Goal: Information Seeking & Learning: Learn about a topic

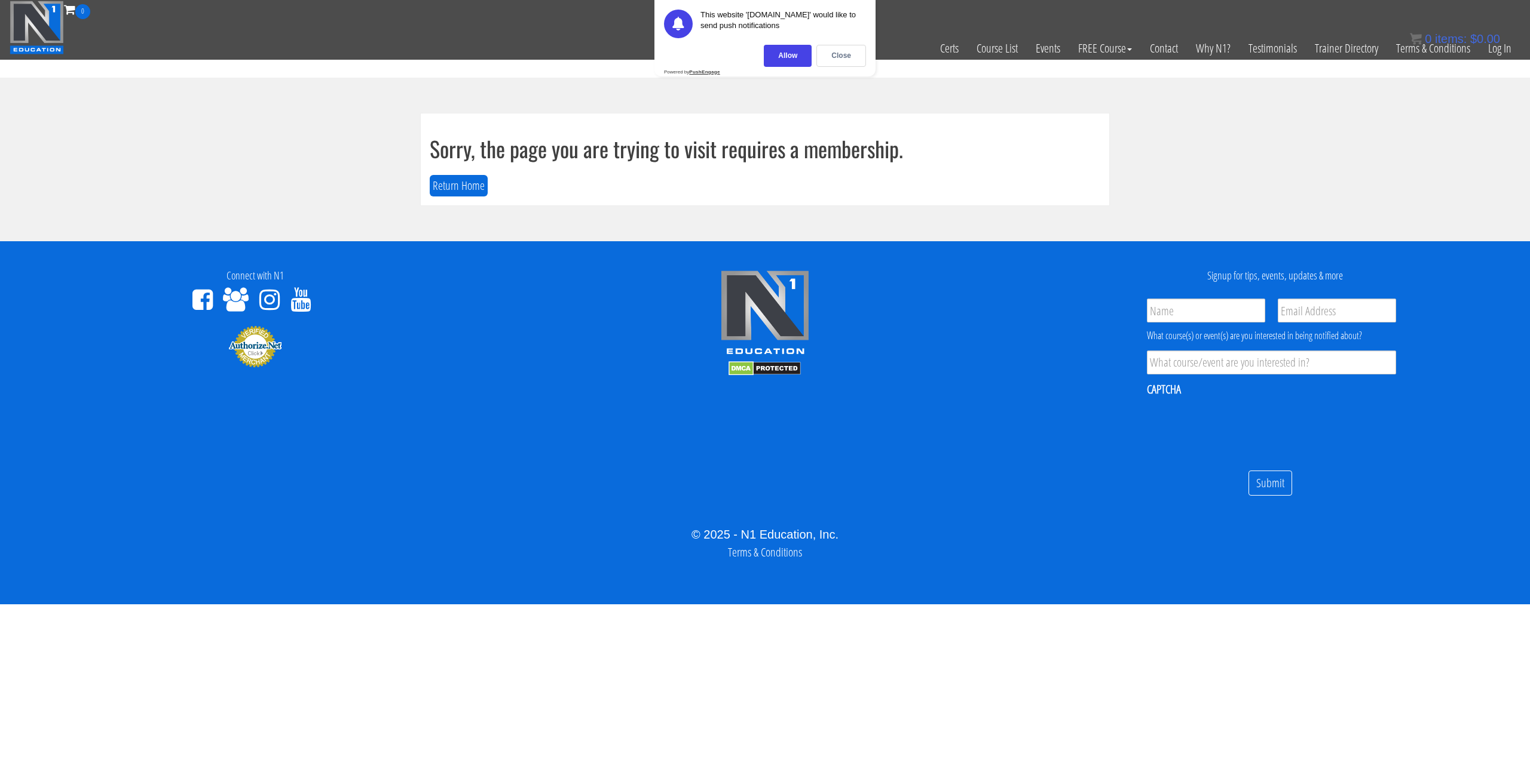
click at [1496, 46] on div "0 items: $ 0.00" at bounding box center [1455, 38] width 91 height 18
click at [1499, 48] on link "Log In" at bounding box center [1499, 47] width 41 height 58
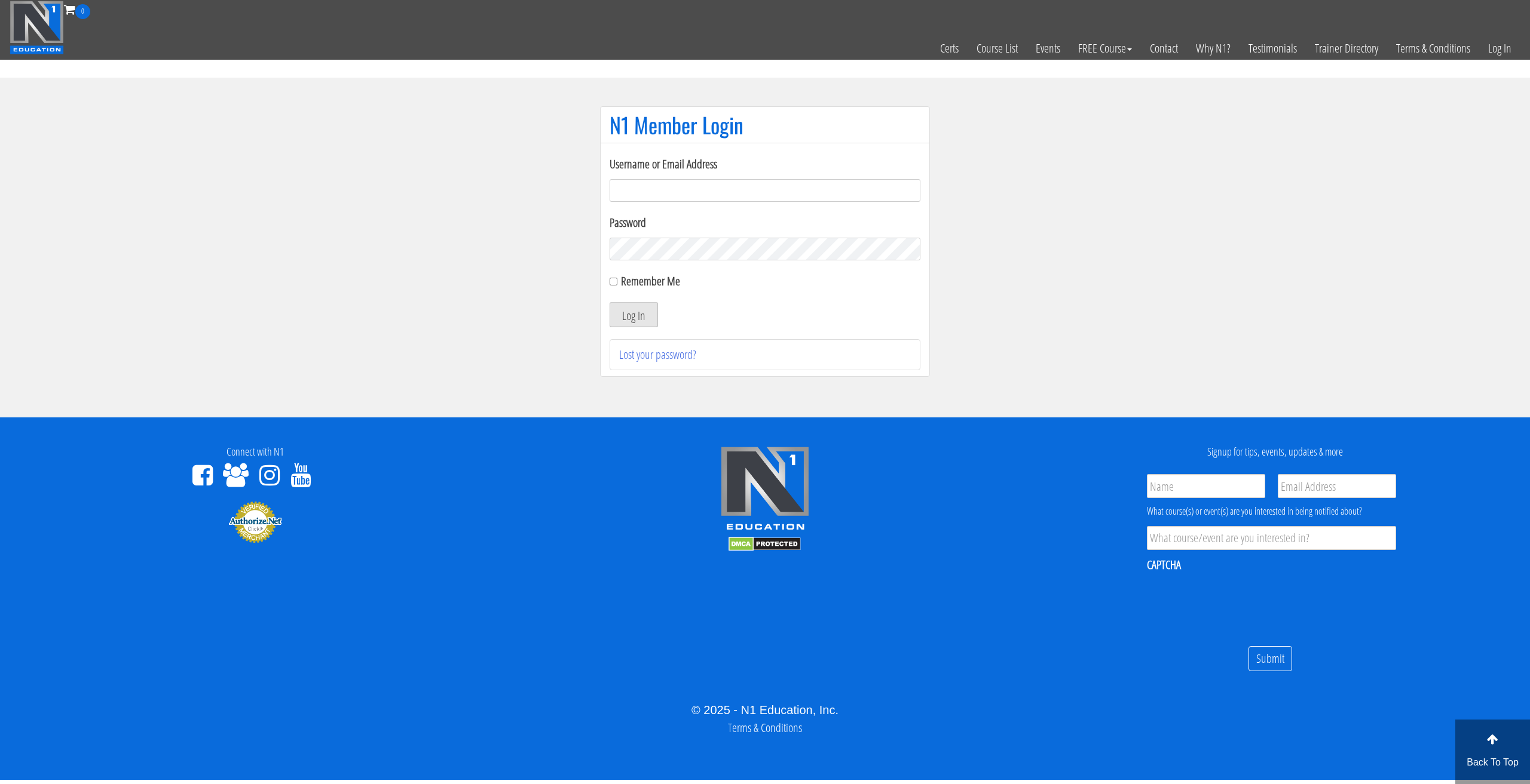
type input "tommy.van hees-5203"
click at [620, 309] on button "Log In" at bounding box center [633, 314] width 48 height 25
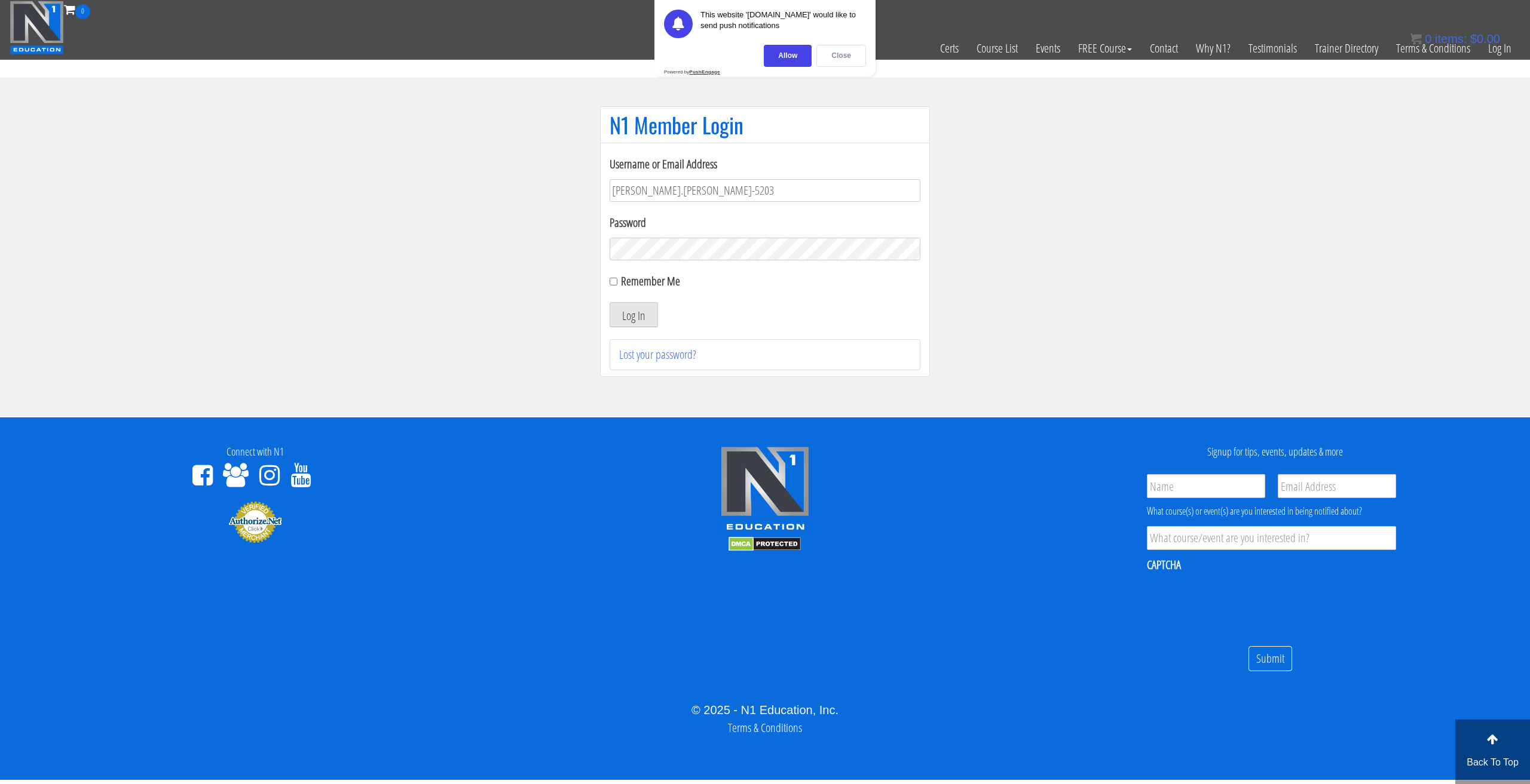
click at [835, 52] on div "Close" at bounding box center [841, 55] width 49 height 22
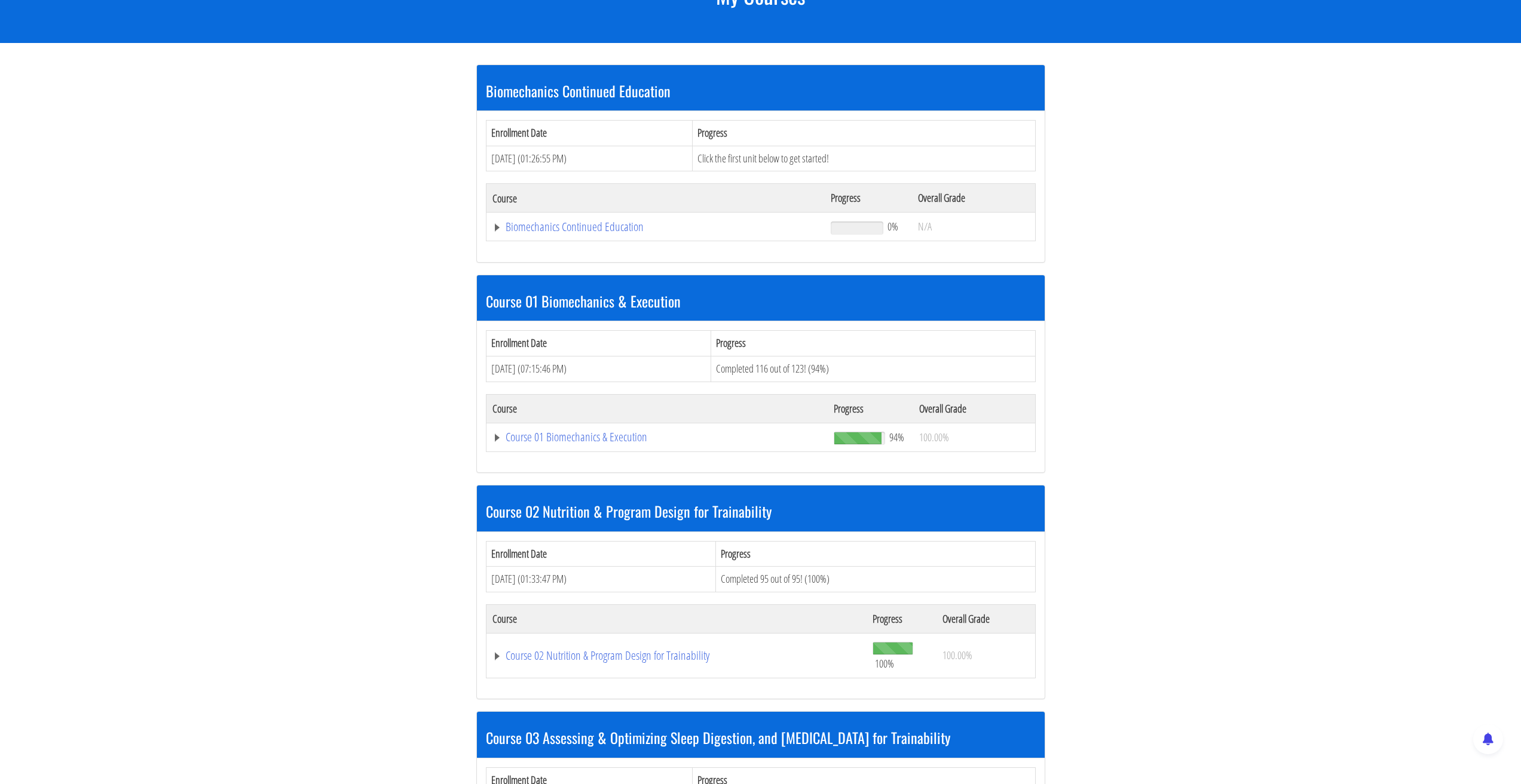
scroll to position [179, 0]
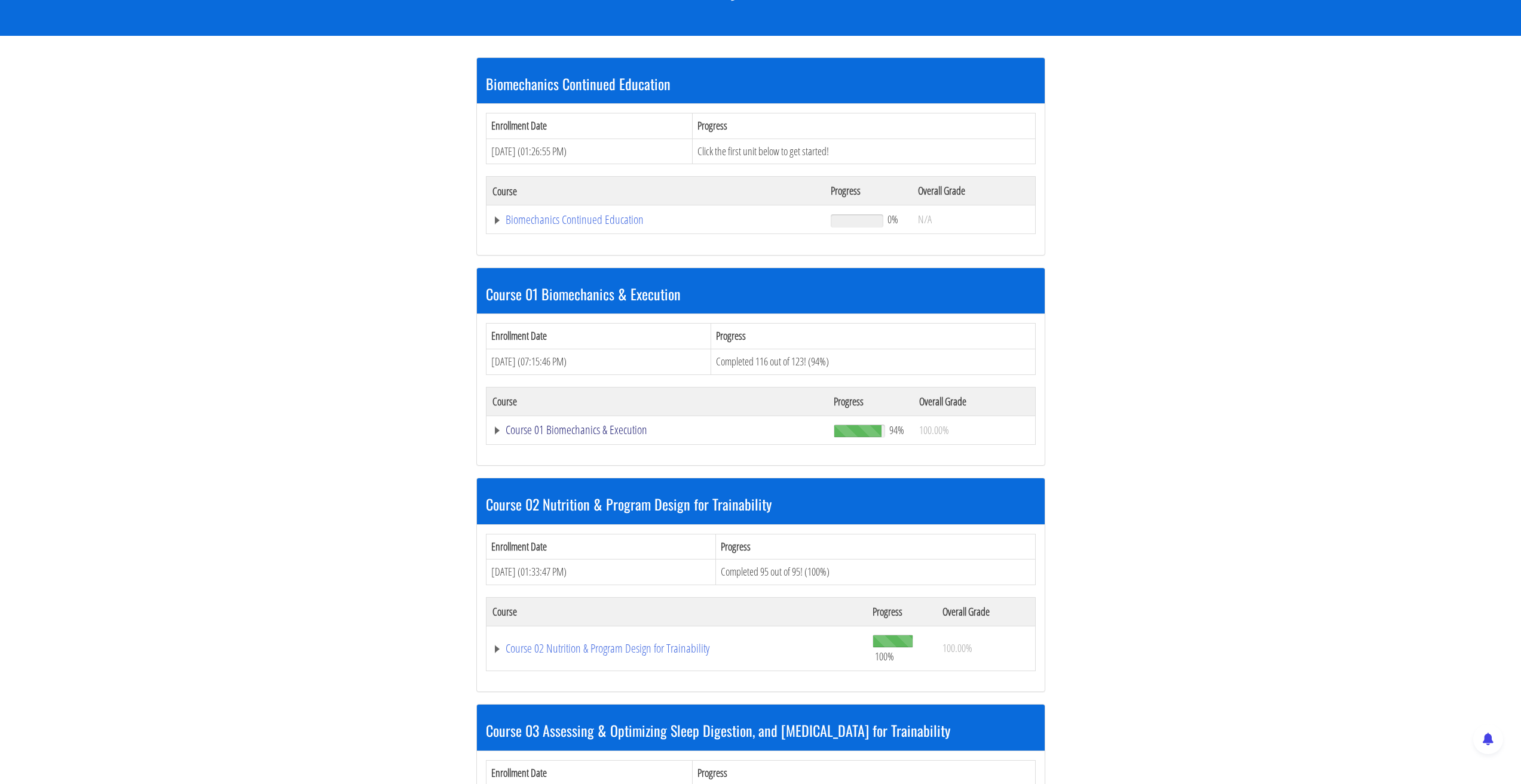
click at [592, 429] on link "Course 01 Biomechanics & Execution" at bounding box center [657, 430] width 330 height 12
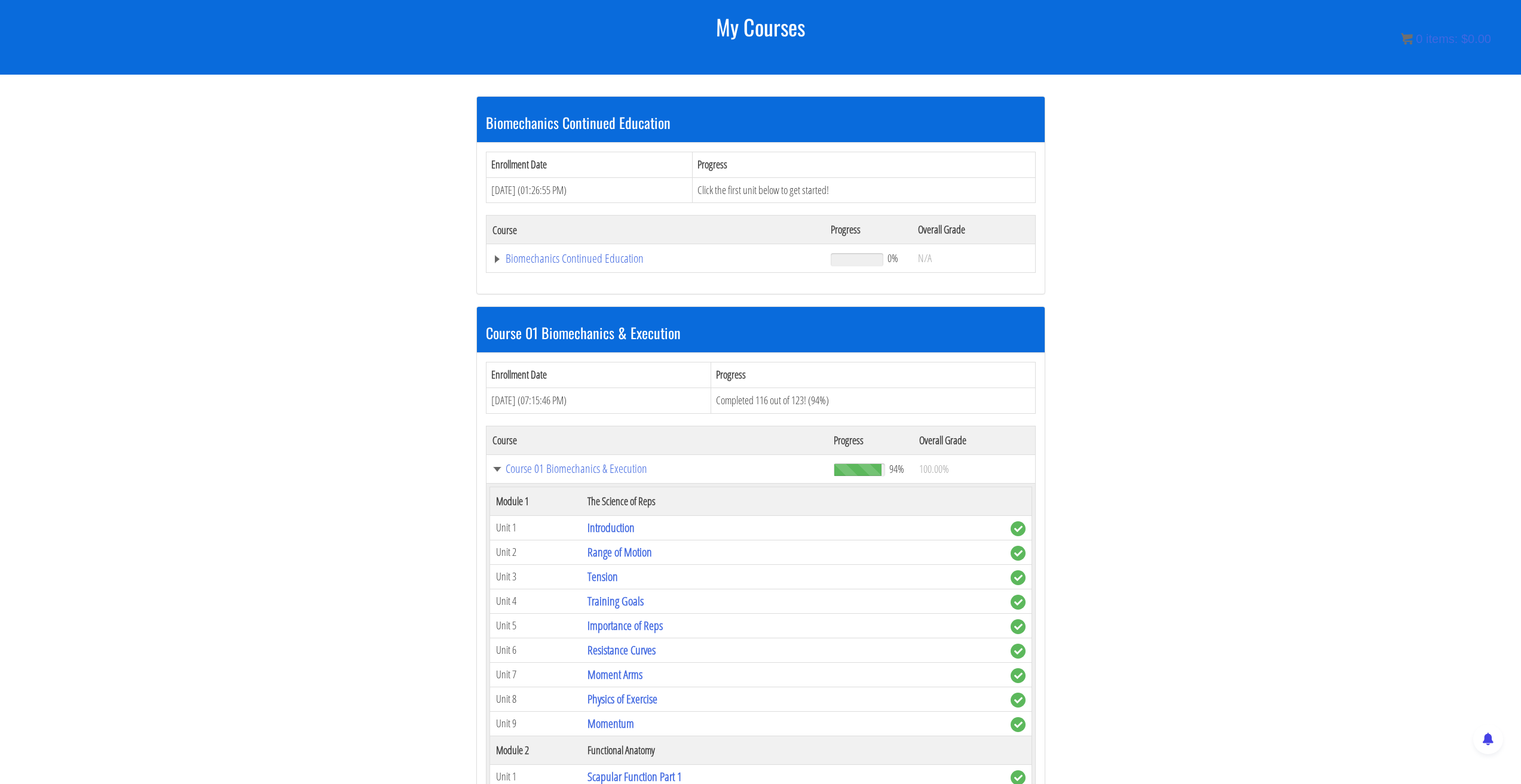
scroll to position [136, 0]
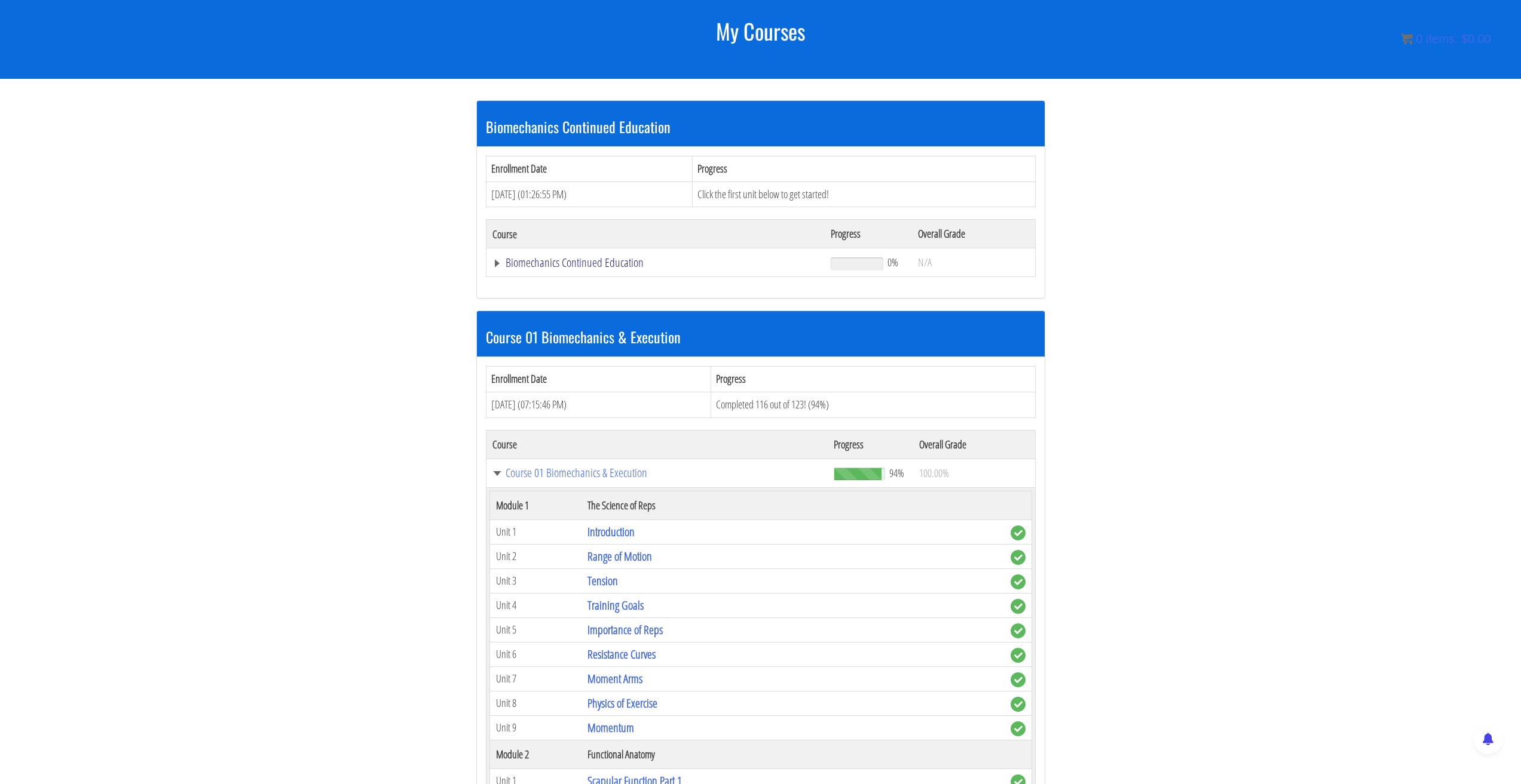
click at [500, 266] on link "Biomechanics Continued Education" at bounding box center [656, 263] width 327 height 12
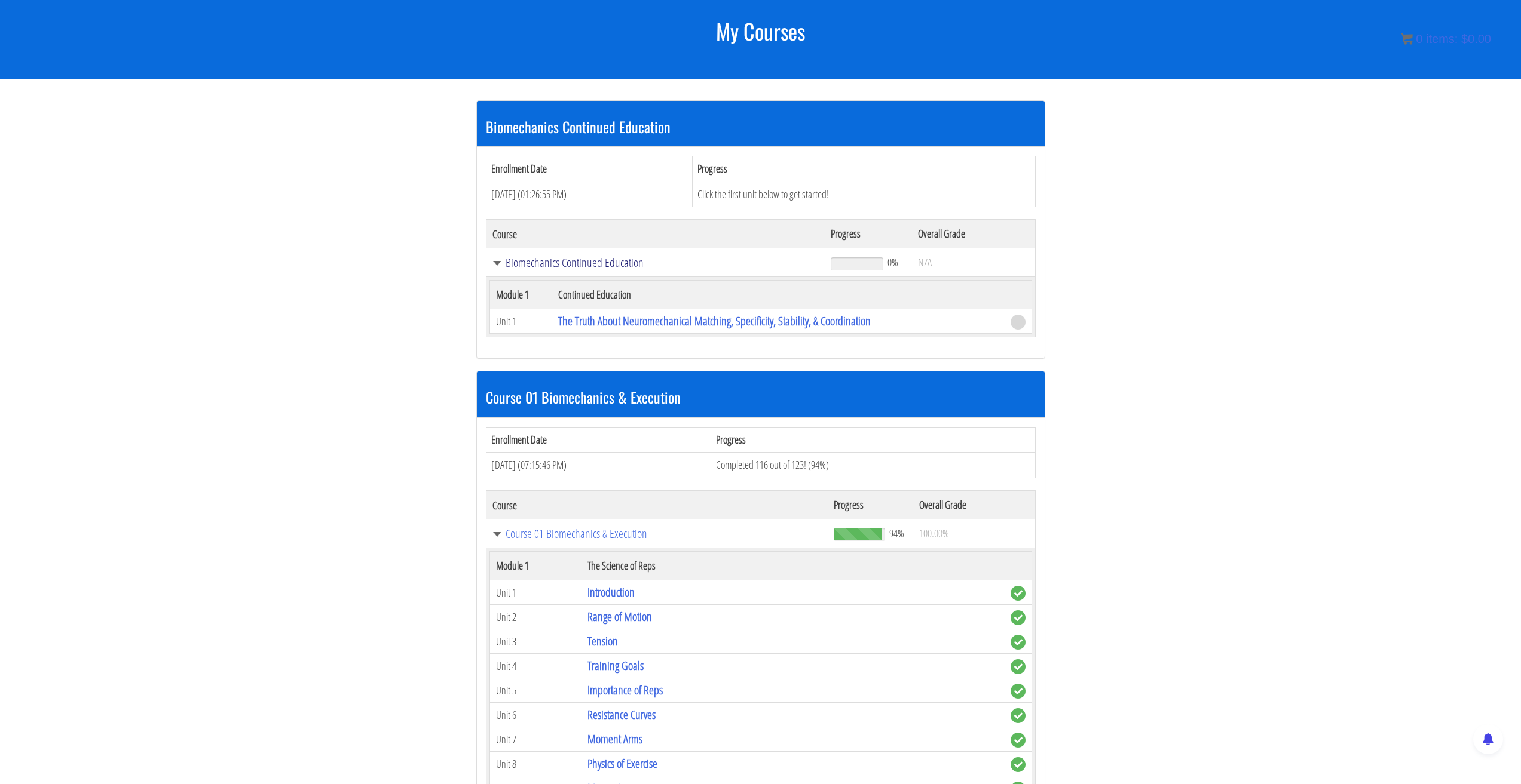
click at [497, 263] on link "Biomechanics Continued Education" at bounding box center [656, 263] width 327 height 12
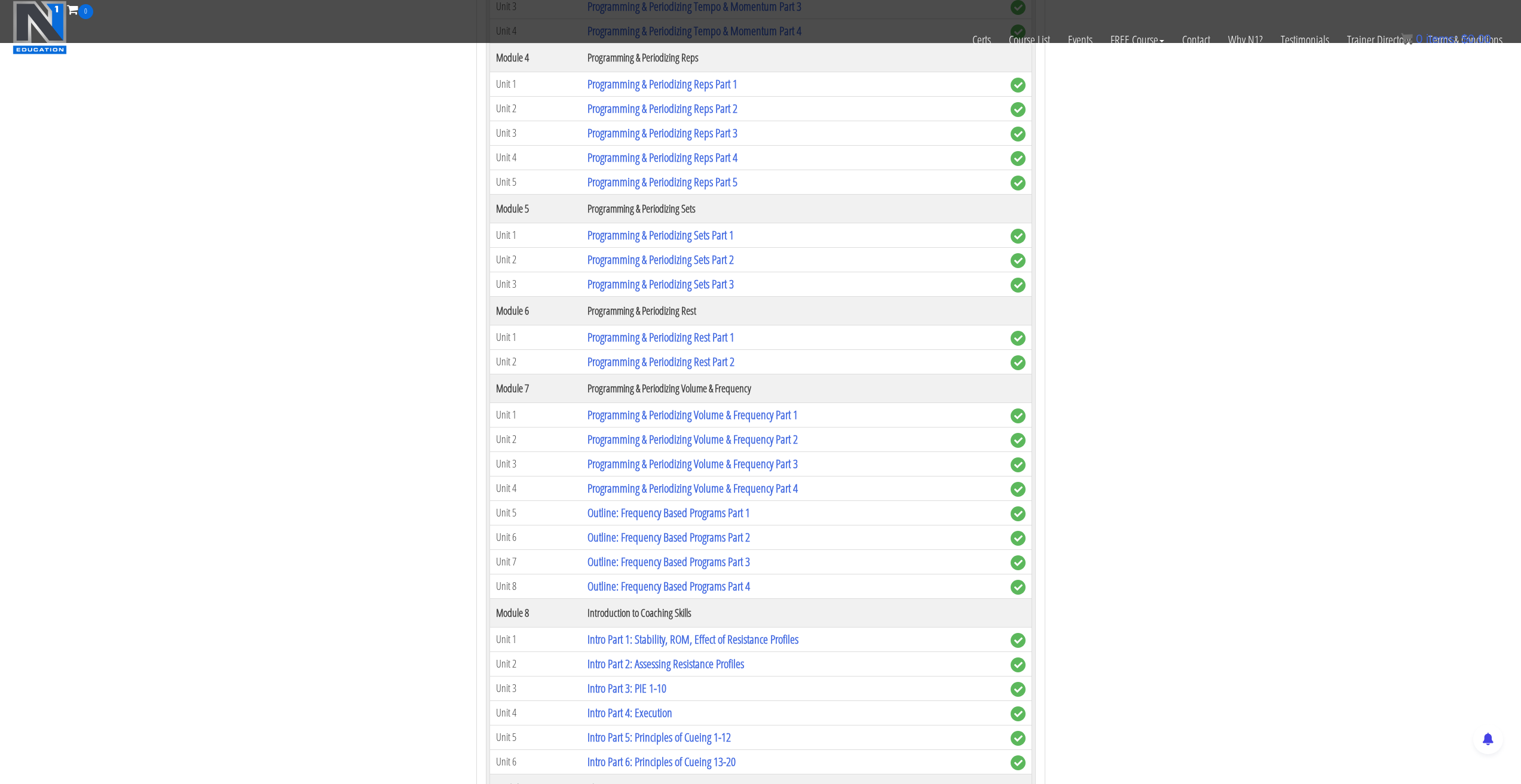
scroll to position [1331, 0]
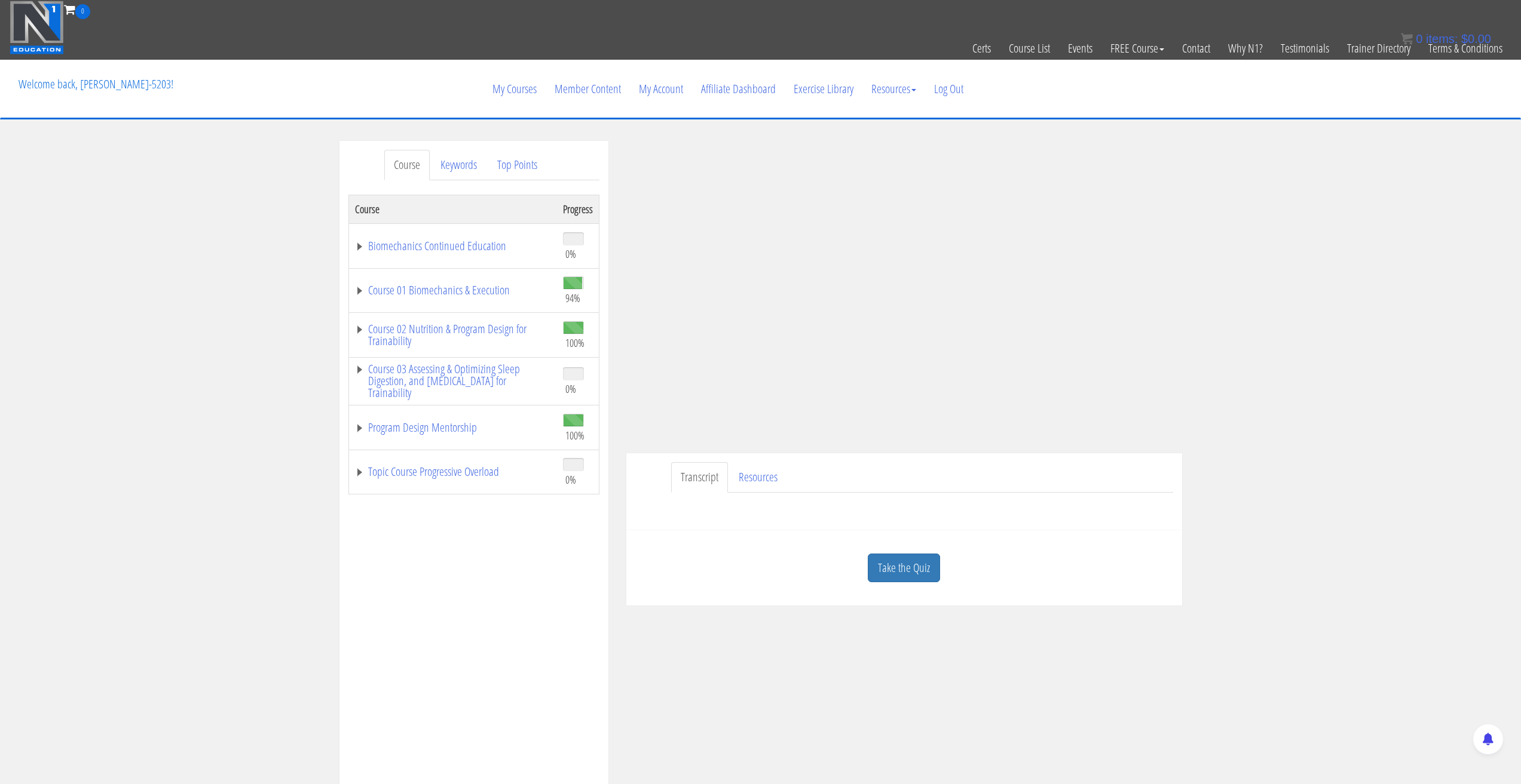
click at [1391, 363] on div "Course Keywords Top Points Course Progress Biomechanics Continued Education 0% …" at bounding box center [760, 478] width 1521 height 675
click at [1324, 314] on div "Course Keywords Top Points Course Progress Biomechanics Continued Education 0% …" at bounding box center [760, 478] width 1521 height 675
drag, startPoint x: 1321, startPoint y: 317, endPoint x: 1346, endPoint y: 279, distance: 45.5
click at [1346, 279] on div "Course Keywords Top Points Course Progress Biomechanics Continued Education 0% …" at bounding box center [760, 478] width 1521 height 675
click at [1313, 255] on div "Course Keywords Top Points Course Progress Biomechanics Continued Education 0% …" at bounding box center [760, 478] width 1521 height 675
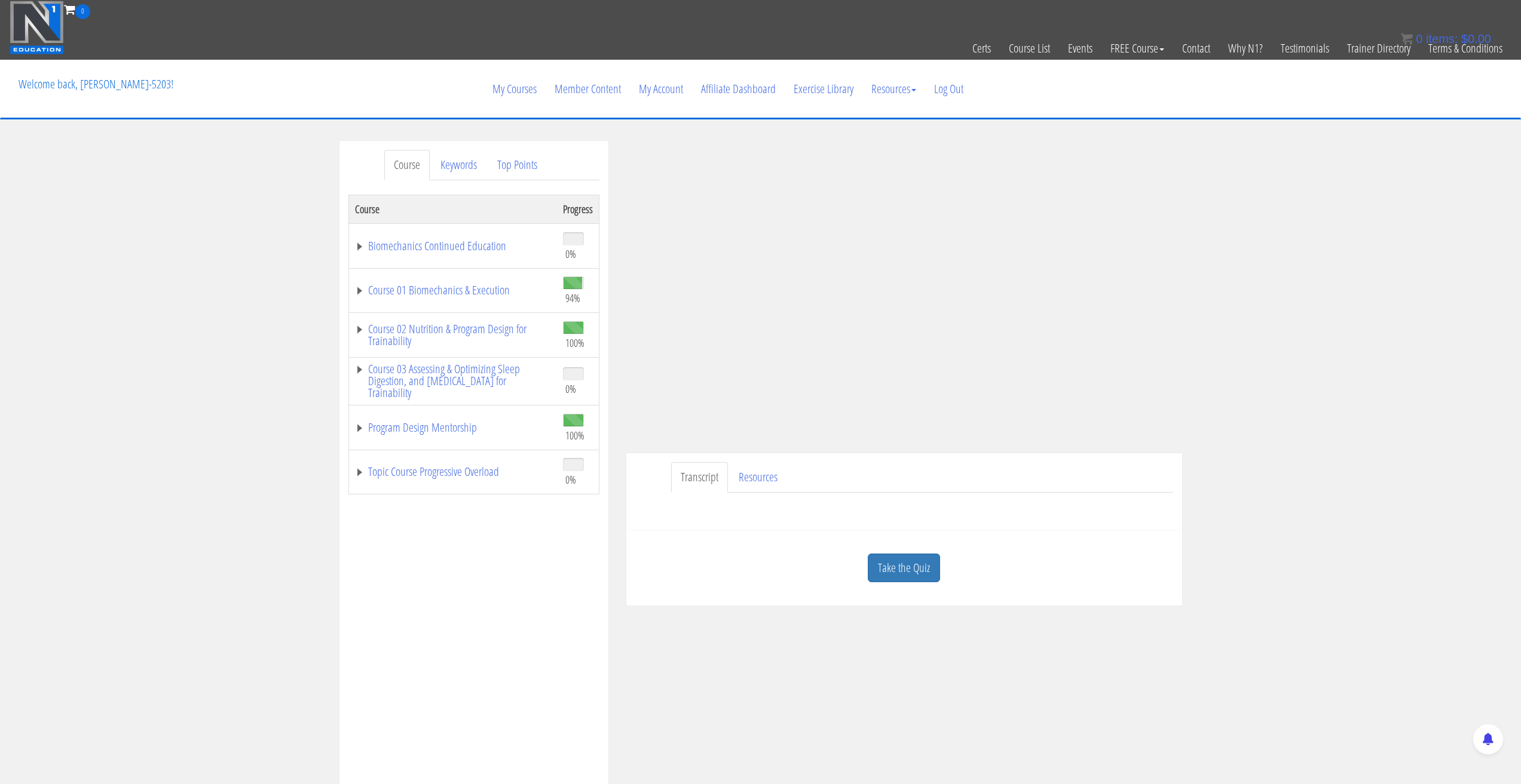
drag, startPoint x: 1313, startPoint y: 255, endPoint x: 1334, endPoint y: 227, distance: 35.0
click at [1334, 227] on div "Course Keywords Top Points Course Progress Biomechanics Continued Education 0% …" at bounding box center [760, 478] width 1521 height 675
click at [1361, 352] on div "Course Keywords Top Points Course Progress Biomechanics Continued Education 0% …" at bounding box center [760, 478] width 1521 height 675
click at [847, 471] on ul "Transcript Resources" at bounding box center [922, 477] width 502 height 31
click at [1350, 308] on div "Course Keywords Top Points Course Progress Biomechanics Continued Education 0% …" at bounding box center [760, 478] width 1521 height 675
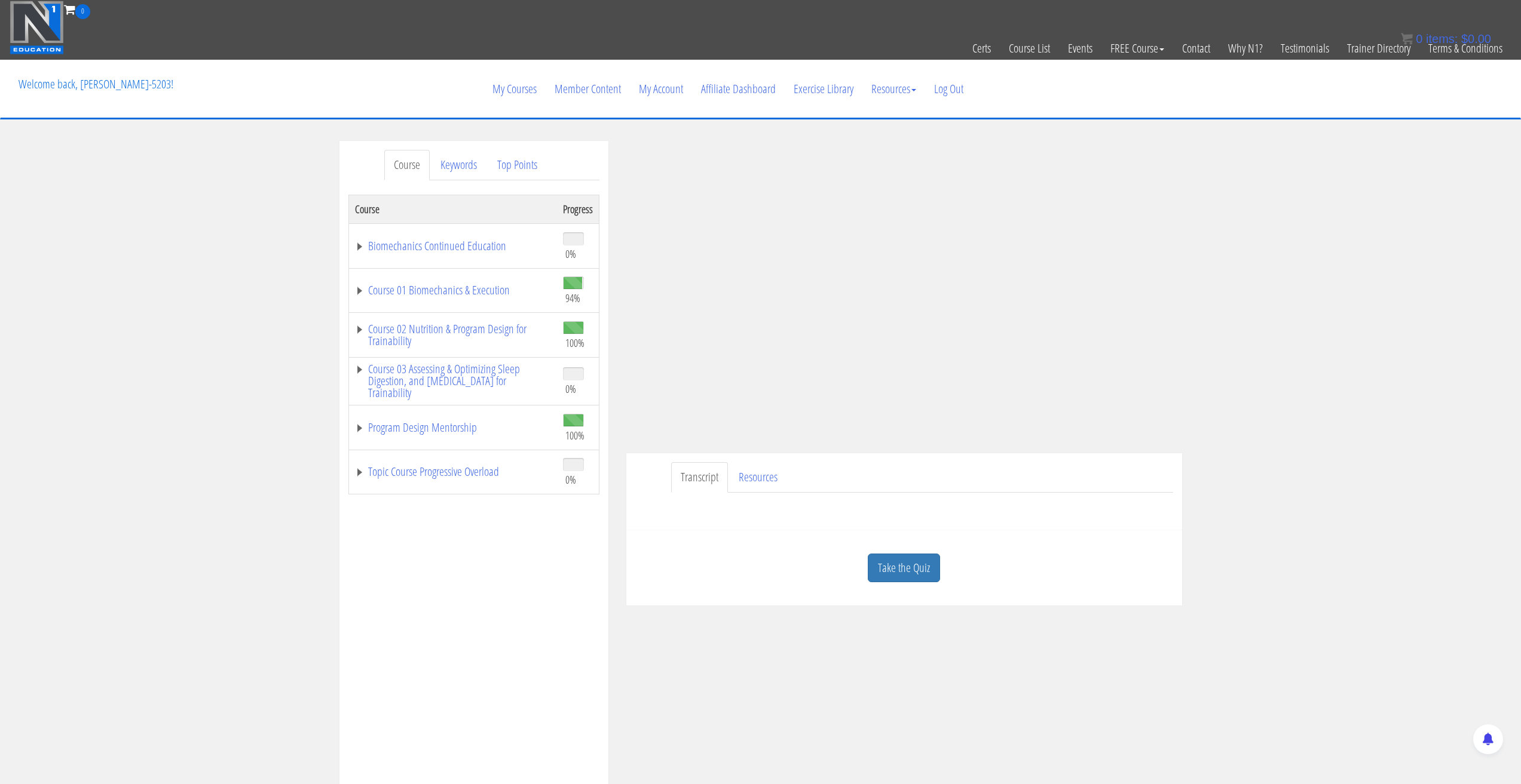
drag, startPoint x: 1210, startPoint y: 327, endPoint x: 1242, endPoint y: 265, distance: 69.8
click at [1242, 265] on div "Course Keywords Top Points Course Progress Biomechanics Continued Education 0% …" at bounding box center [760, 478] width 1521 height 675
drag, startPoint x: 1237, startPoint y: 265, endPoint x: 1247, endPoint y: 243, distance: 24.2
click at [1247, 243] on div "Course Keywords Top Points Course Progress Biomechanics Continued Education 0% …" at bounding box center [760, 478] width 1521 height 675
click at [1286, 182] on div "Course Keywords Top Points Course Progress Biomechanics Continued Education 0% …" at bounding box center [760, 478] width 1521 height 675
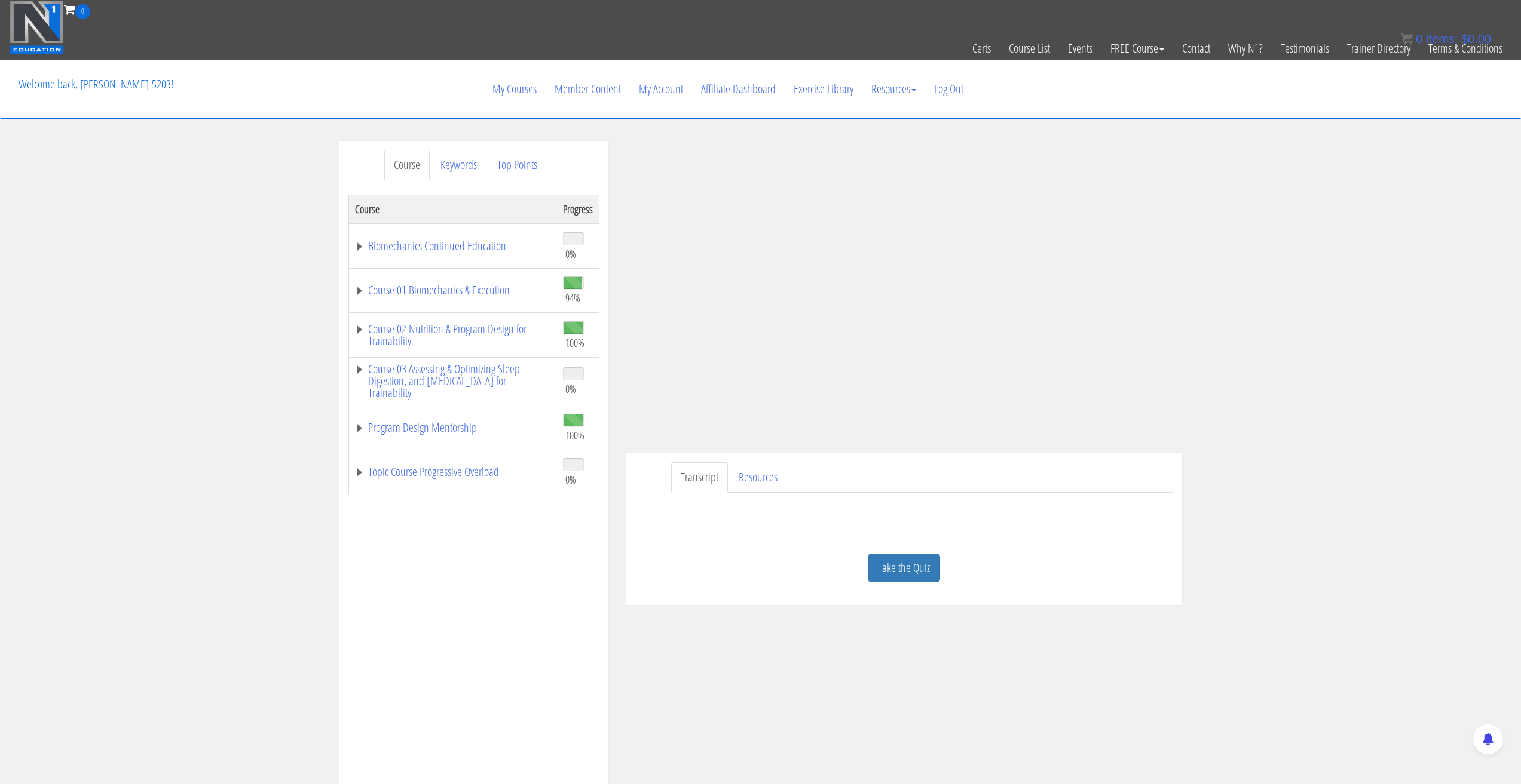
click at [1342, 314] on div "Course Keywords Top Points Course Progress Biomechanics Continued Education 0% …" at bounding box center [760, 478] width 1521 height 675
